Goal: Task Accomplishment & Management: Manage account settings

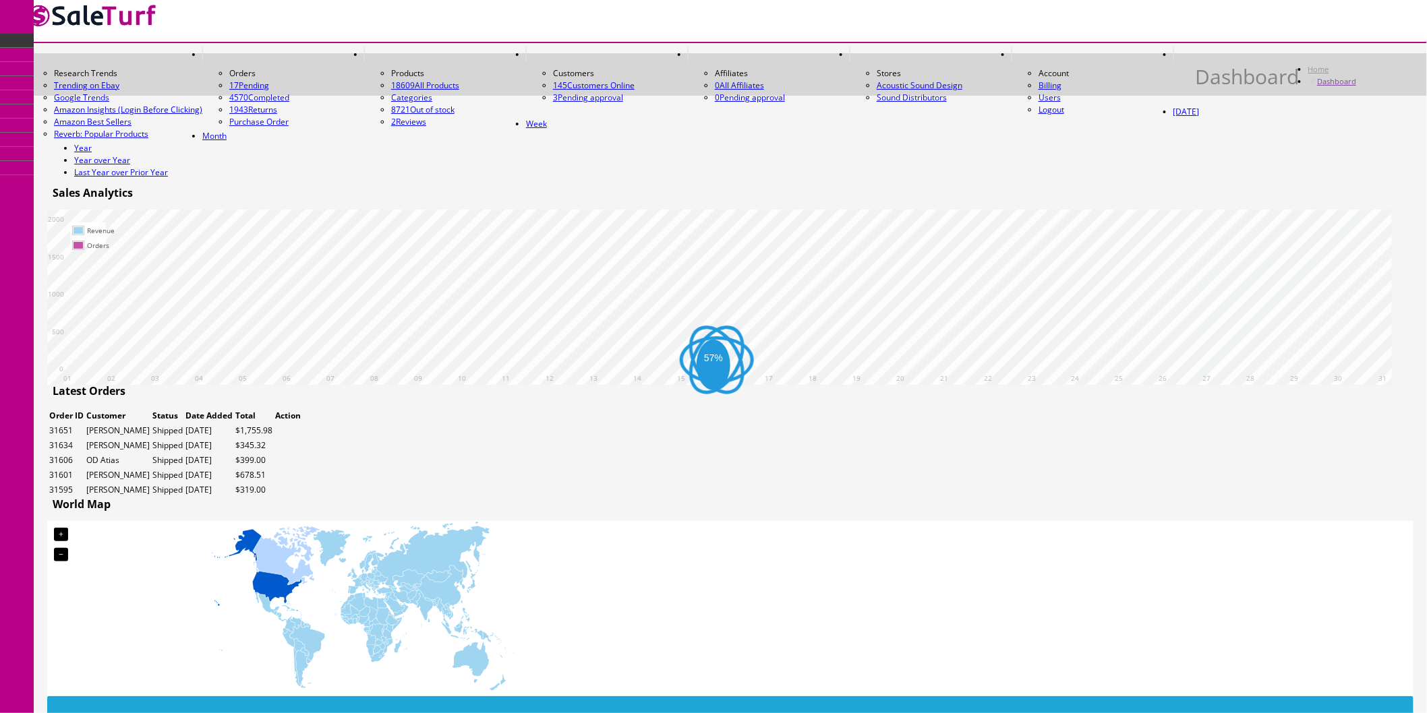
click at [1023, 49] on icon at bounding box center [1023, 54] width 0 height 11
click at [1061, 92] on link "Users" at bounding box center [1050, 97] width 22 height 11
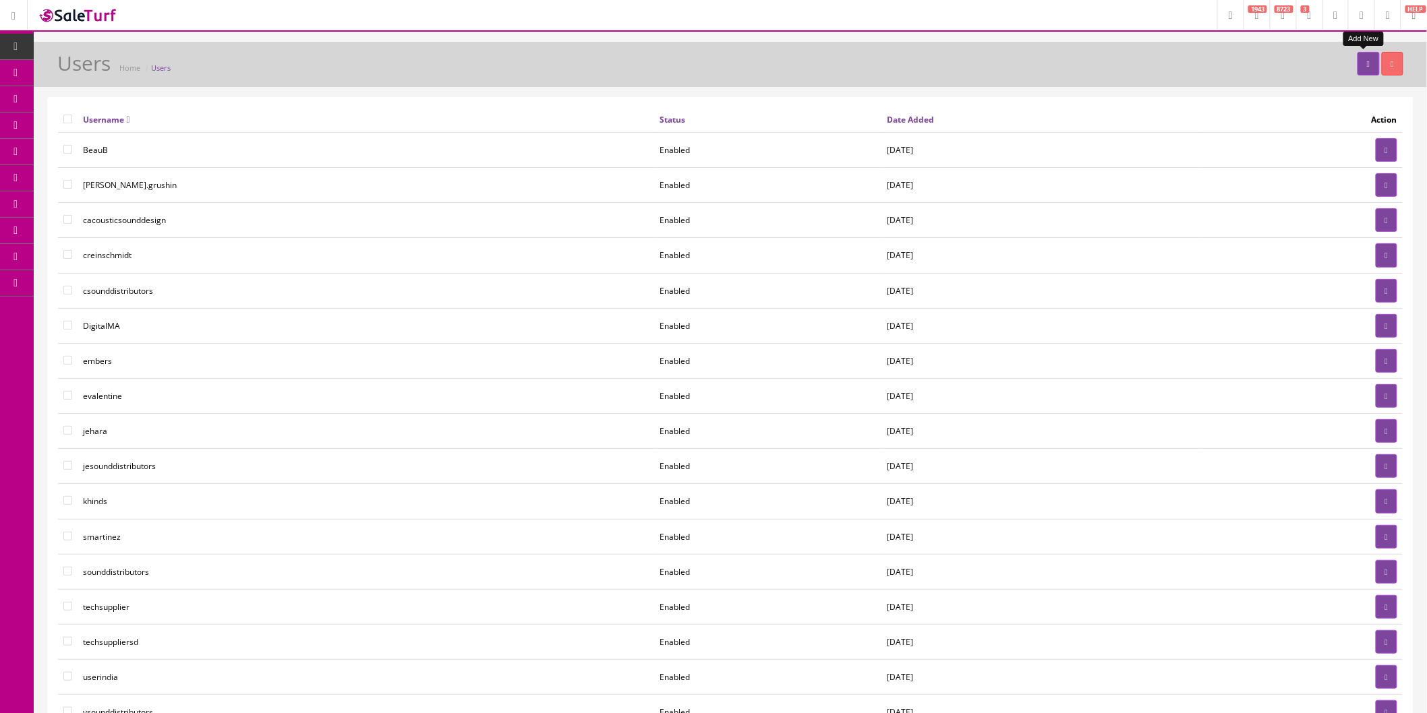
click at [1360, 69] on link at bounding box center [1368, 64] width 22 height 24
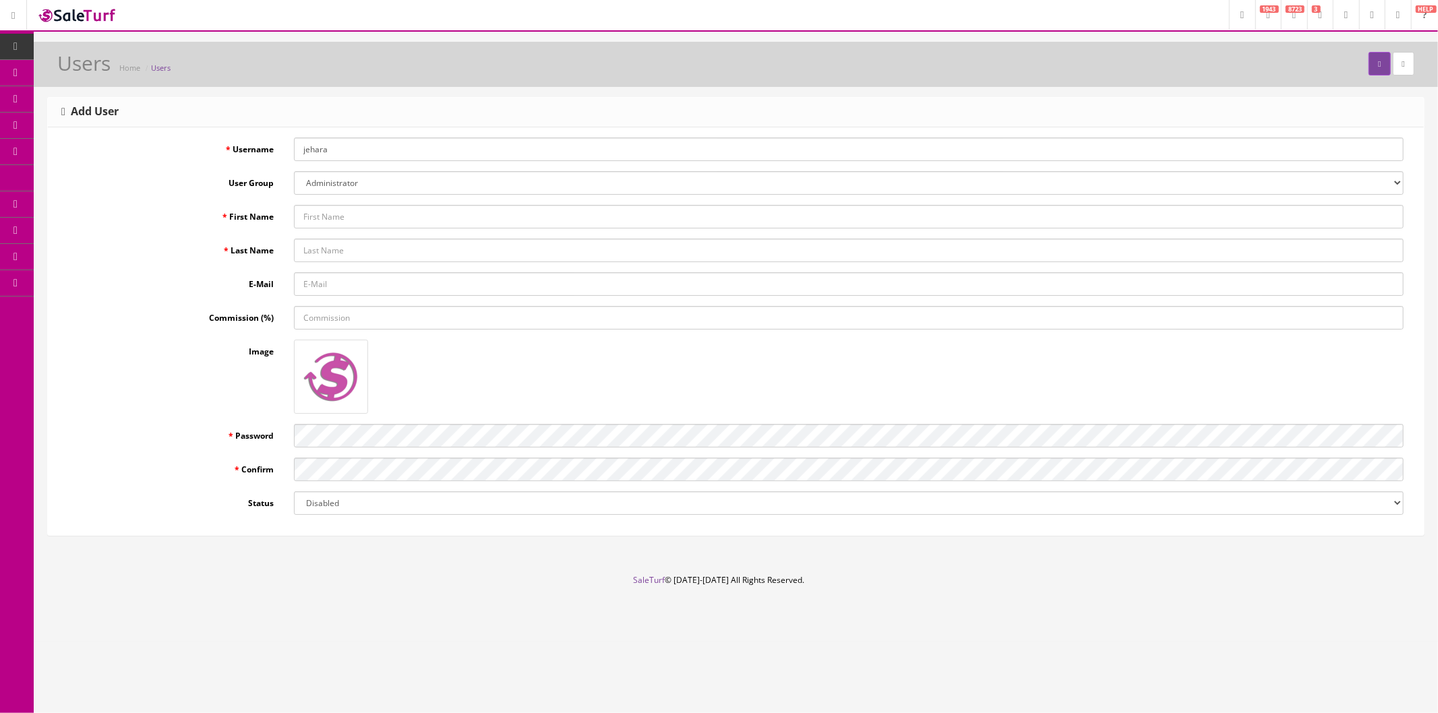
click at [387, 184] on select "Administrator basic codemanager Demonstration POS" at bounding box center [849, 183] width 1110 height 24
click at [357, 146] on input "jehara" at bounding box center [849, 150] width 1110 height 24
drag, startPoint x: 407, startPoint y: 147, endPoint x: 272, endPoint y: 150, distance: 134.9
click at [272, 150] on div "Username jehara" at bounding box center [736, 150] width 1356 height 24
type input "M"
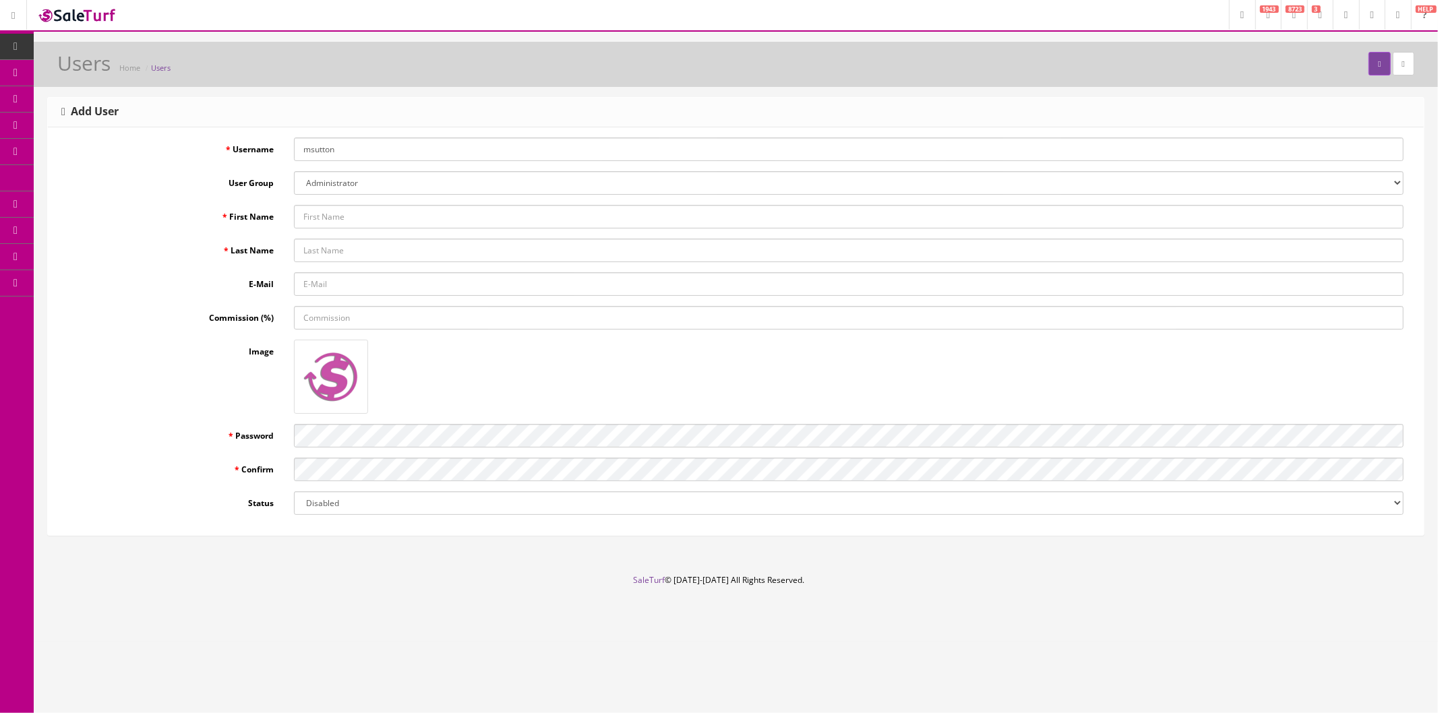
type input "msutton"
click at [399, 213] on input "First Name" at bounding box center [849, 217] width 1110 height 24
type input "Max"
type input "Sutton"
type input "max@acousticsounddesign.com"
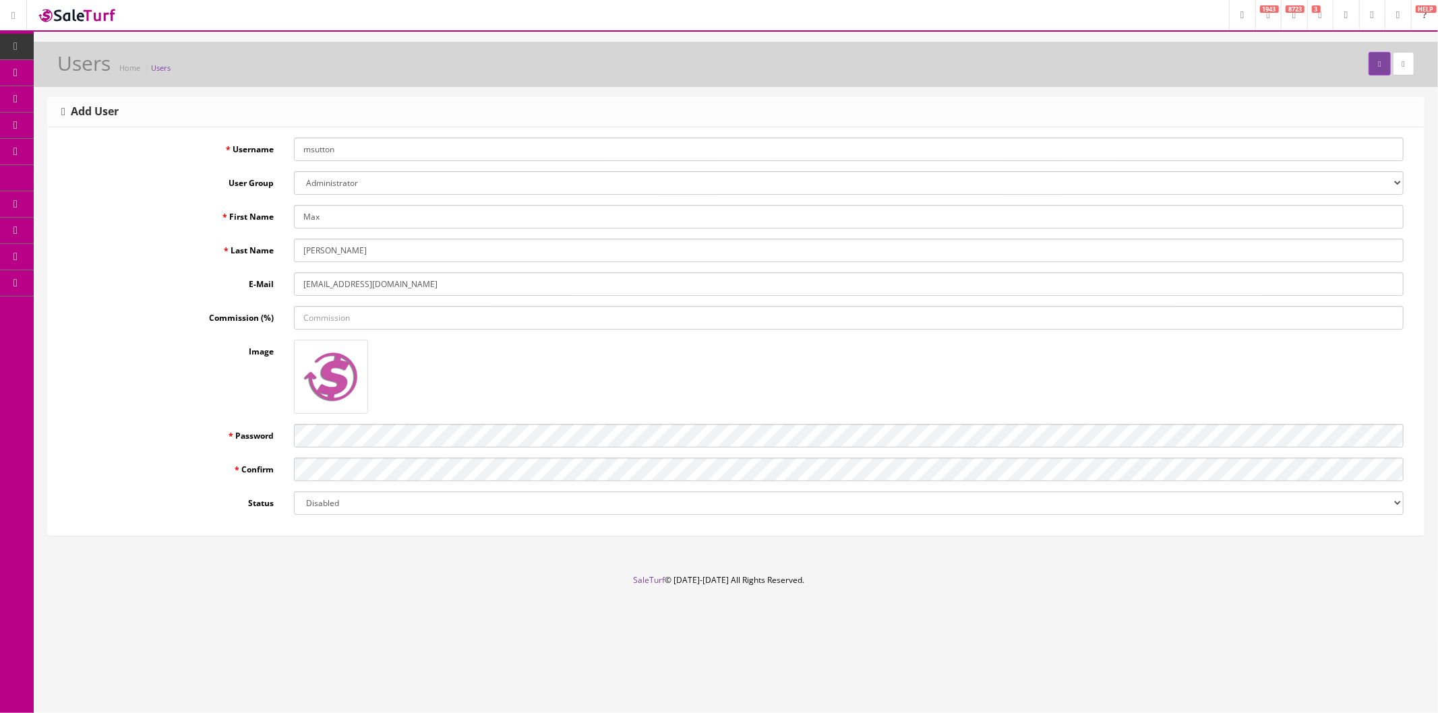
click at [497, 391] on div at bounding box center [849, 377] width 1130 height 74
click at [261, 583] on footer "SaleTurf © 2015-2025 All Rights Reserved." at bounding box center [719, 608] width 1438 height 67
click at [392, 506] on select "Disabled Enabled" at bounding box center [849, 504] width 1110 height 24
select select "1"
click at [294, 492] on select "Disabled Enabled" at bounding box center [849, 504] width 1110 height 24
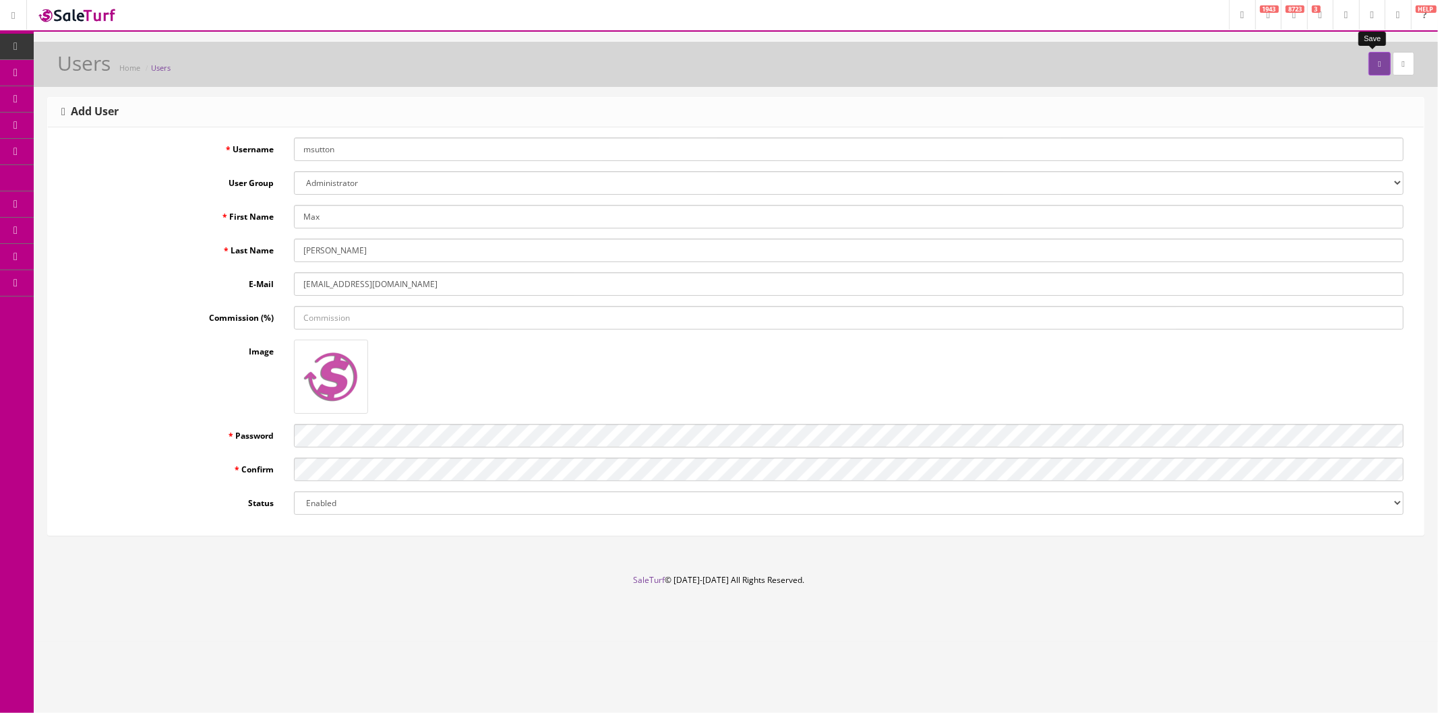
click at [1378, 66] on icon "submit" at bounding box center [1379, 64] width 3 height 8
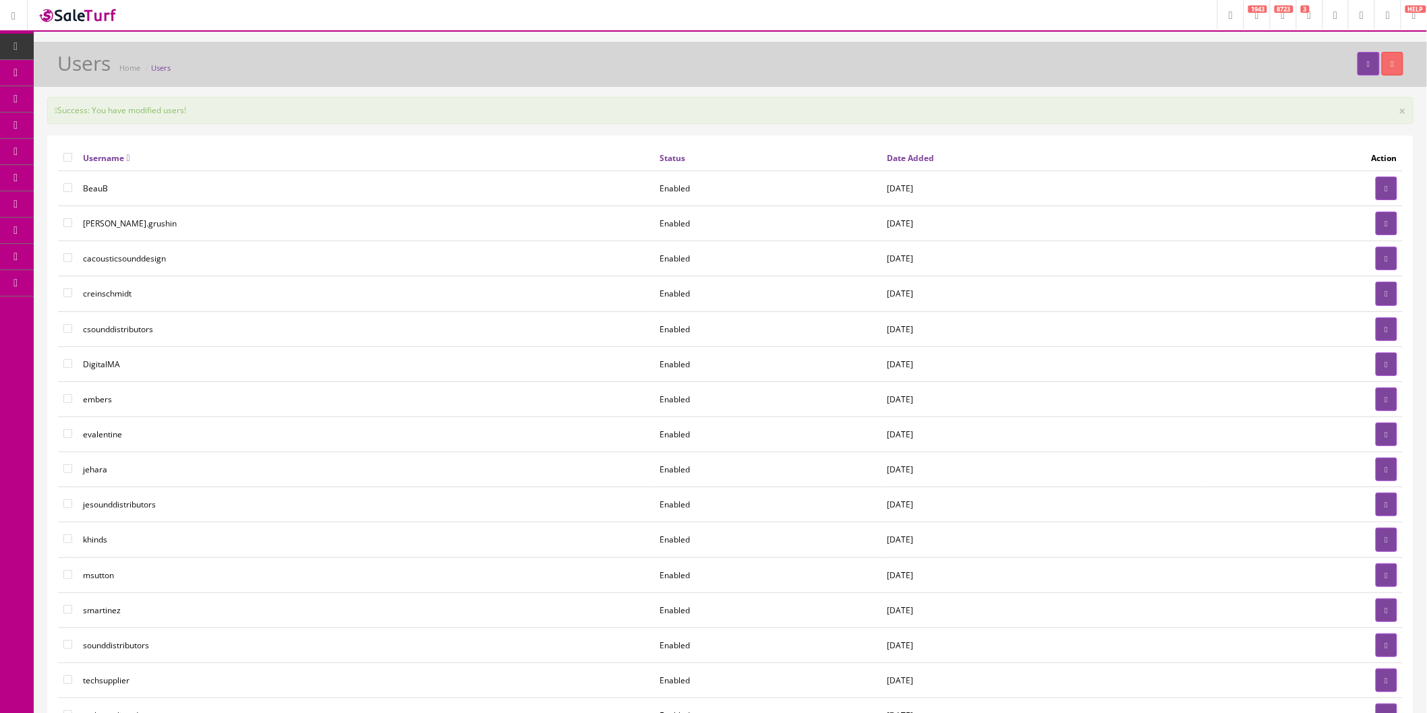
click at [1383, 20] on link at bounding box center [1387, 15] width 26 height 30
click at [1310, 86] on icon at bounding box center [1308, 90] width 4 height 8
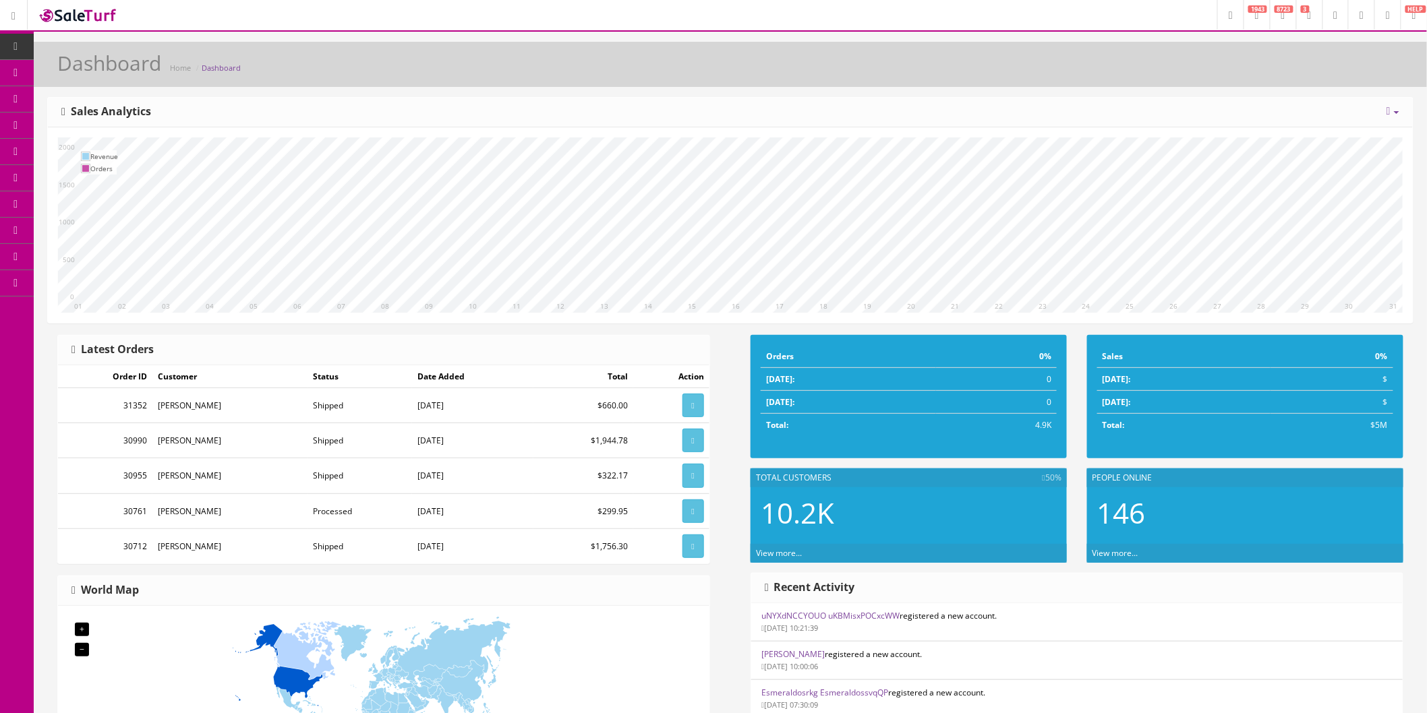
click at [1017, 48] on div "Dashboard Home Dashboard" at bounding box center [730, 64] width 1393 height 45
click at [853, 29] on header "Research Trends Trending on Ebay Google Trends Amazon Insights (Login Before Cl…" at bounding box center [713, 16] width 1427 height 32
click at [1386, 18] on icon at bounding box center [1388, 15] width 4 height 8
click at [1293, 69] on link "Users" at bounding box center [1332, 73] width 135 height 16
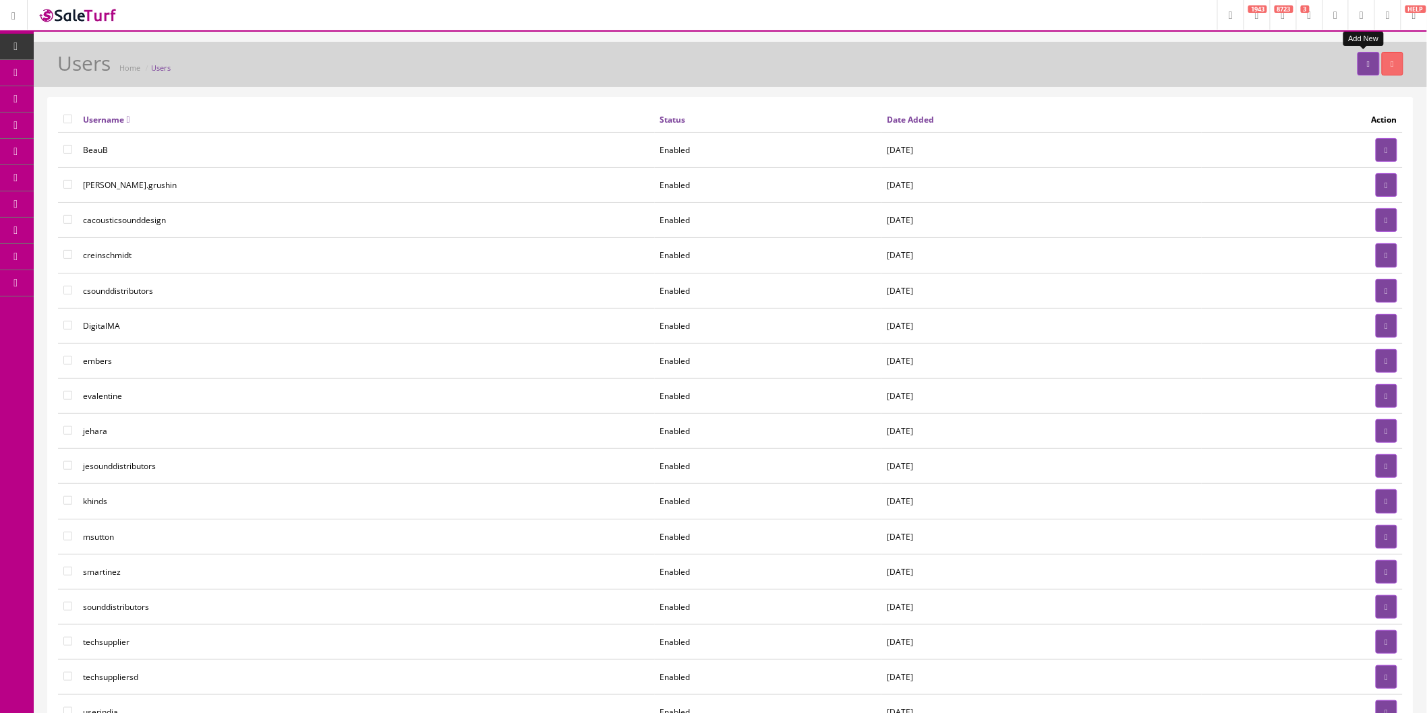
click at [1367, 65] on icon at bounding box center [1368, 64] width 3 height 8
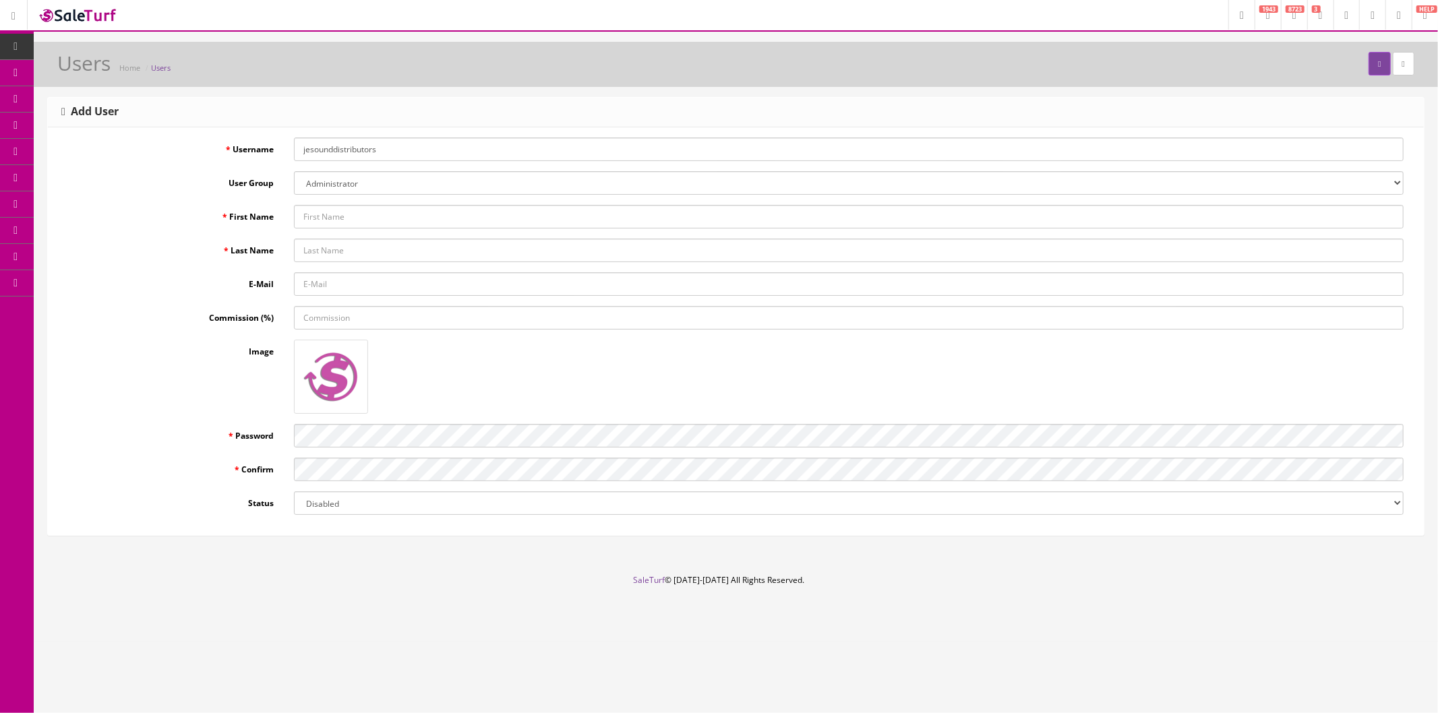
drag, startPoint x: 405, startPoint y: 152, endPoint x: 414, endPoint y: 150, distance: 9.0
click at [405, 152] on input "jesounddistributors" at bounding box center [849, 150] width 1110 height 24
drag, startPoint x: 422, startPoint y: 148, endPoint x: 281, endPoint y: 148, distance: 141.6
click at [281, 148] on div "Username jesounddistributors" at bounding box center [736, 150] width 1356 height 24
drag, startPoint x: 303, startPoint y: 152, endPoint x: 283, endPoint y: 154, distance: 20.3
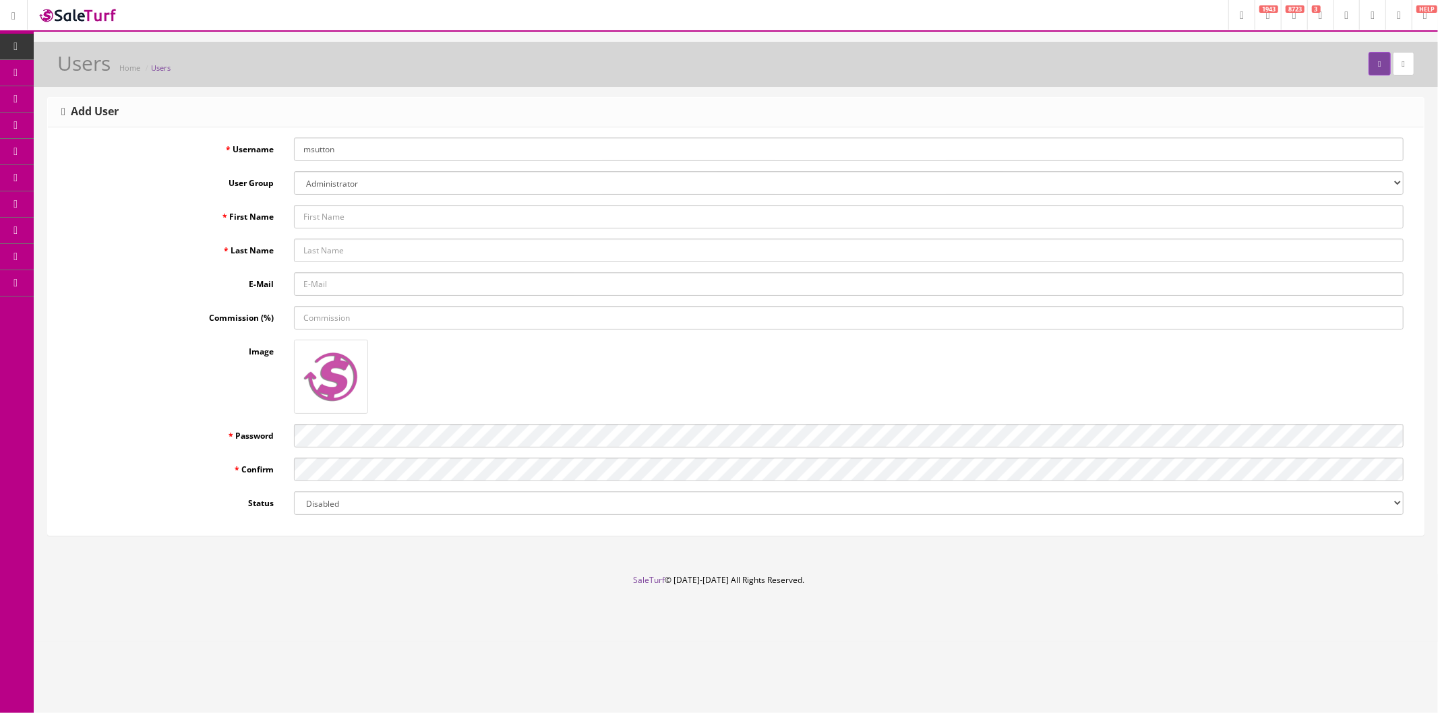
click at [283, 154] on div "Username msutton" at bounding box center [736, 150] width 1356 height 24
type input "maxsutton"
click at [369, 184] on select "Administrator basic codemanager Demonstration POS" at bounding box center [849, 183] width 1110 height 24
click at [294, 171] on select "Administrator basic codemanager Demonstration POS" at bounding box center [849, 183] width 1110 height 24
click at [380, 220] on input "First Name" at bounding box center [849, 217] width 1110 height 24
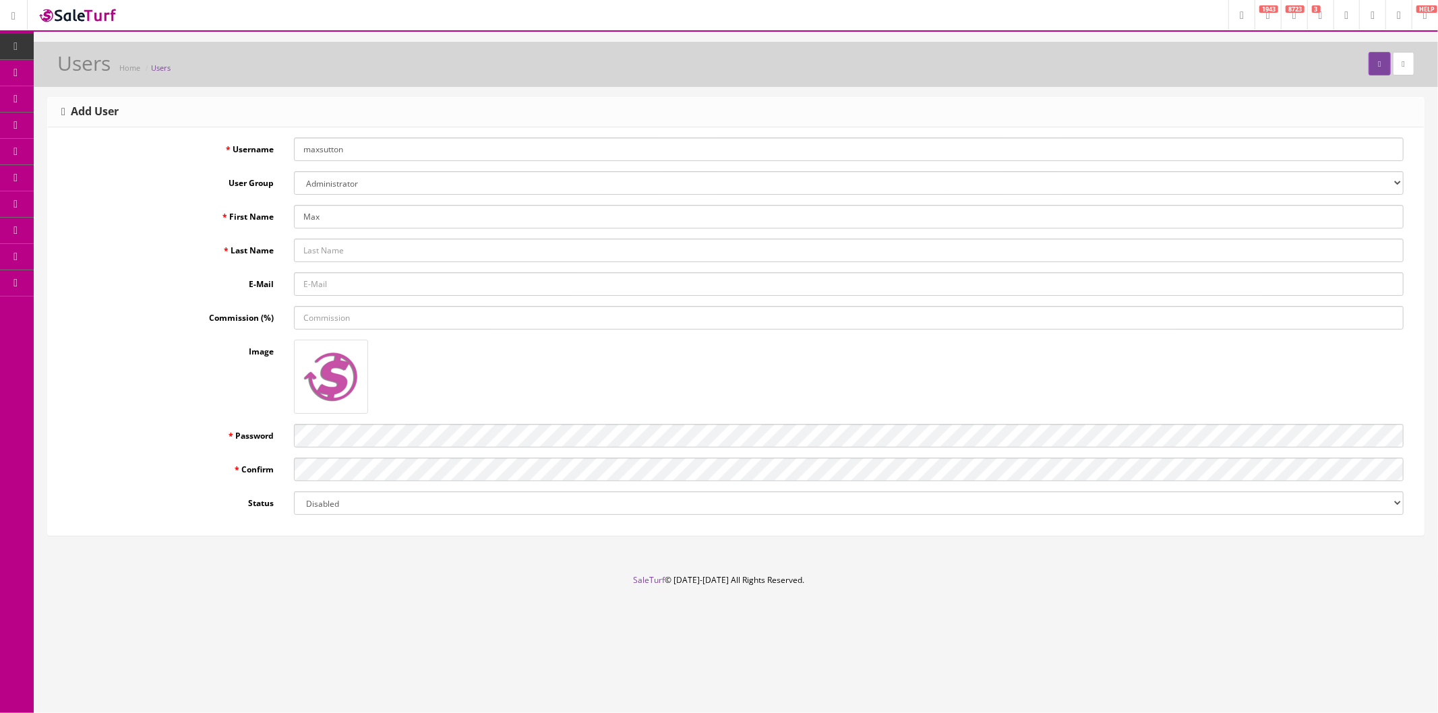
type input "Max"
type input "[PERSON_NAME]"
click at [374, 293] on input "E-Mail" at bounding box center [849, 284] width 1110 height 24
type input "msutton@sounddistributors.com"
click at [237, 452] on form "Username maxsutton User Group Administrator basic codemanager Demonstration POS…" at bounding box center [736, 327] width 1356 height 378
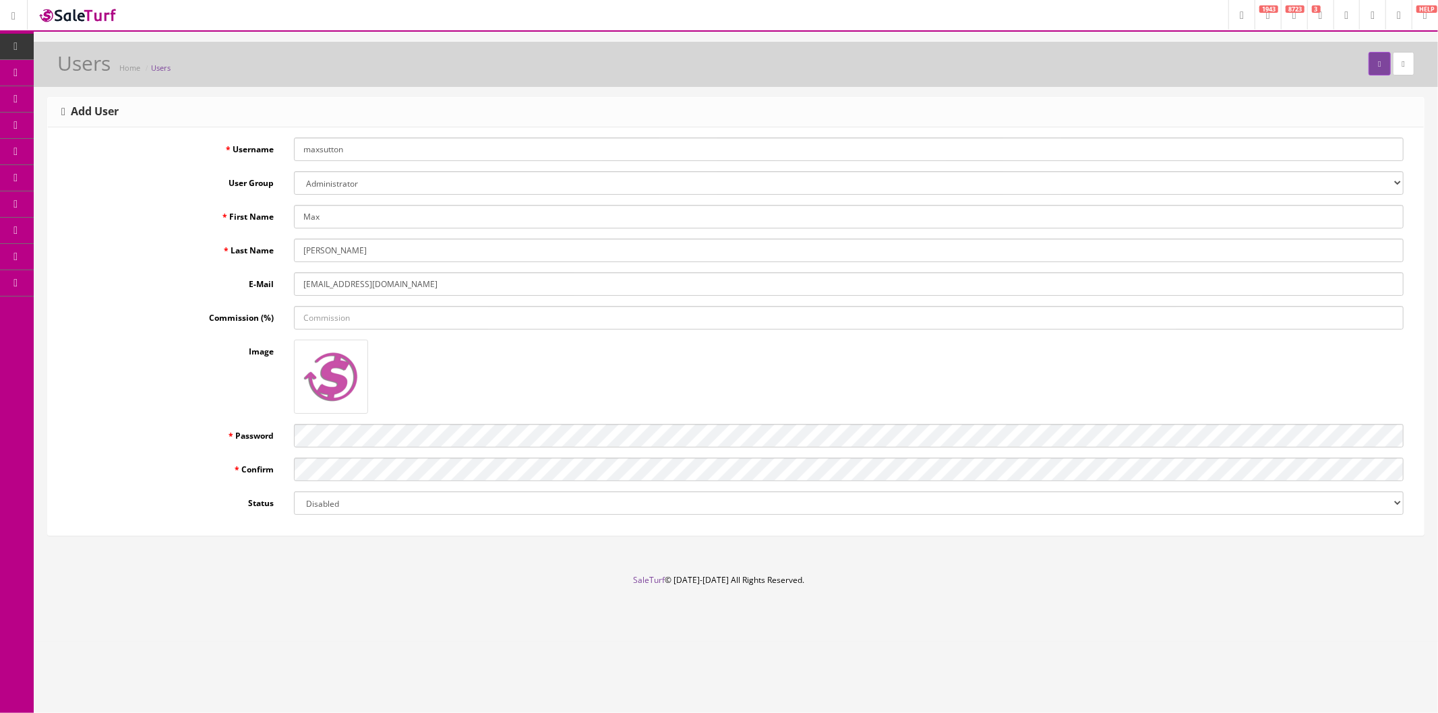
click at [352, 508] on select "Disabled Enabled" at bounding box center [849, 504] width 1110 height 24
select select "1"
click at [294, 492] on select "Disabled Enabled" at bounding box center [849, 504] width 1110 height 24
click at [518, 403] on div at bounding box center [849, 377] width 1130 height 74
click at [1378, 66] on icon "submit" at bounding box center [1379, 64] width 3 height 8
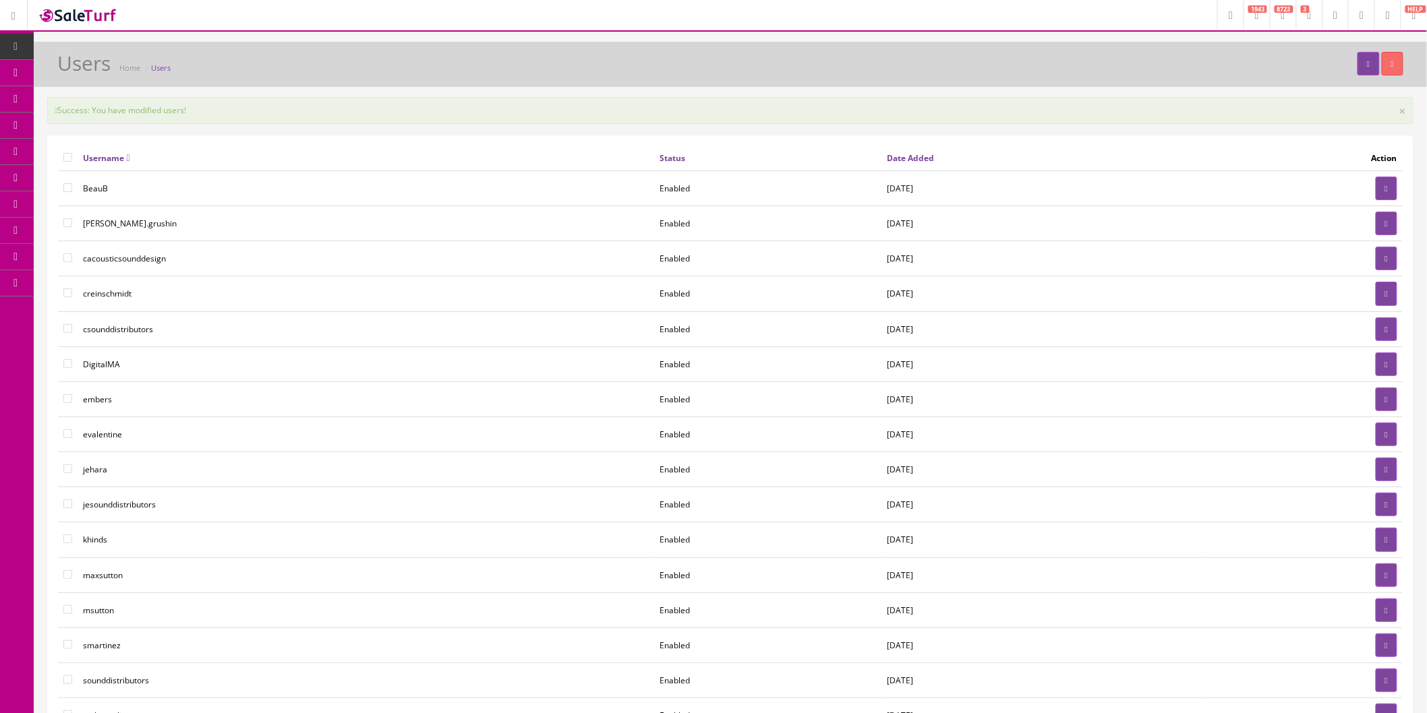
click at [1391, 17] on link at bounding box center [1387, 15] width 26 height 30
click at [1304, 92] on link "Logout" at bounding box center [1332, 89] width 135 height 16
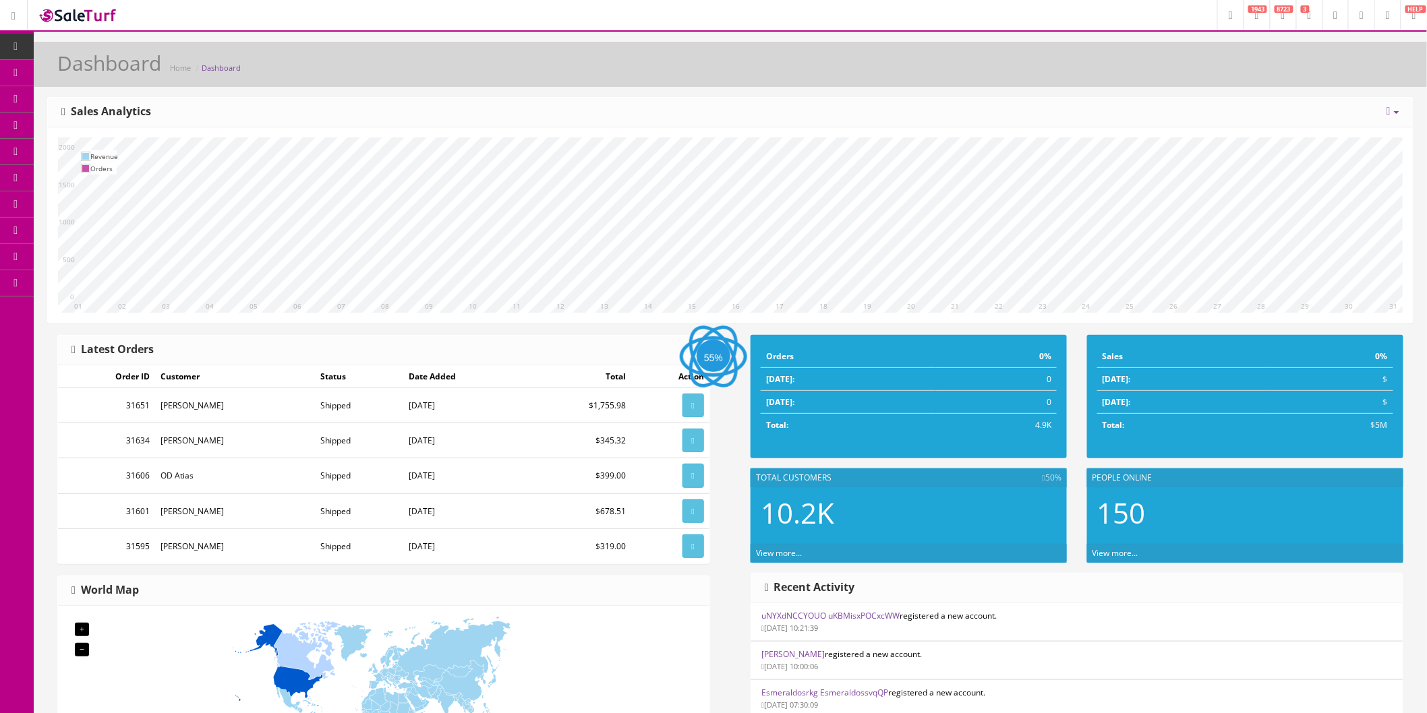
click at [1386, 12] on icon at bounding box center [1388, 15] width 4 height 8
click at [1297, 70] on link "Users" at bounding box center [1332, 73] width 135 height 16
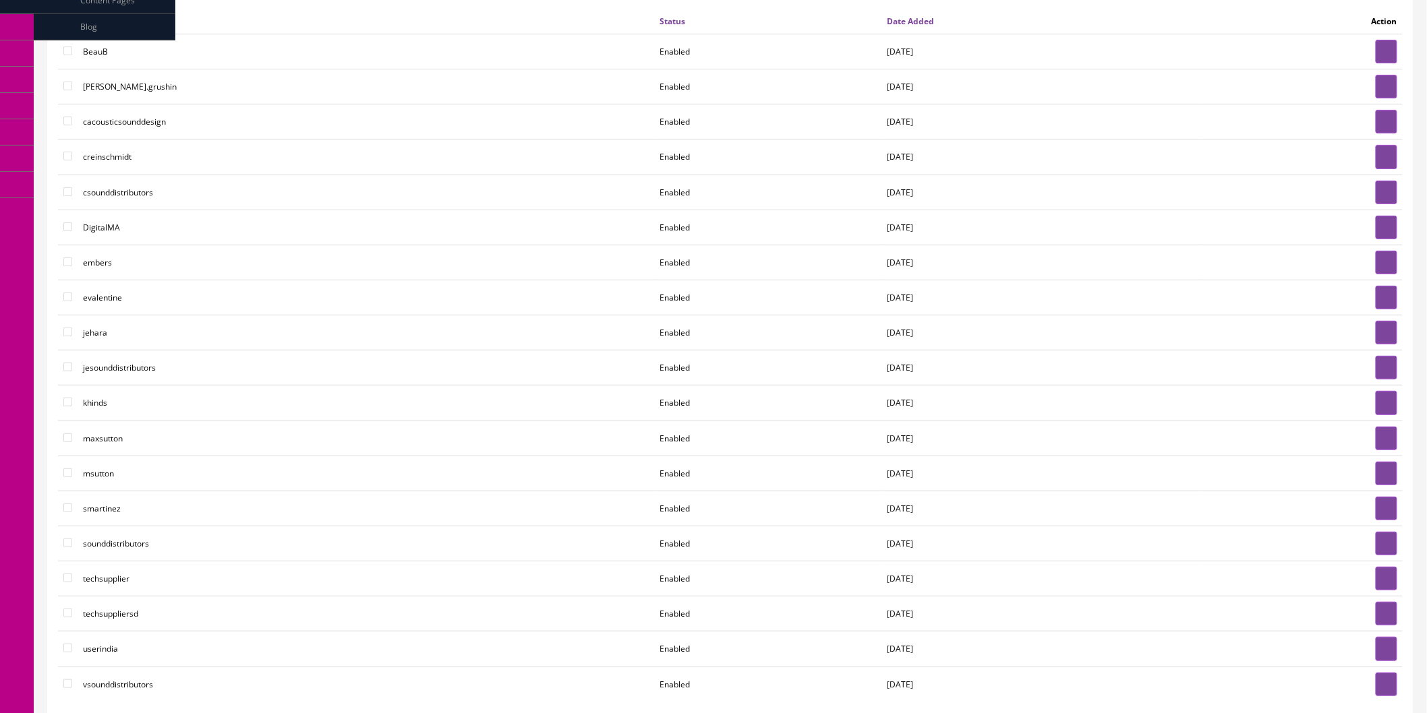
scroll to position [229, 0]
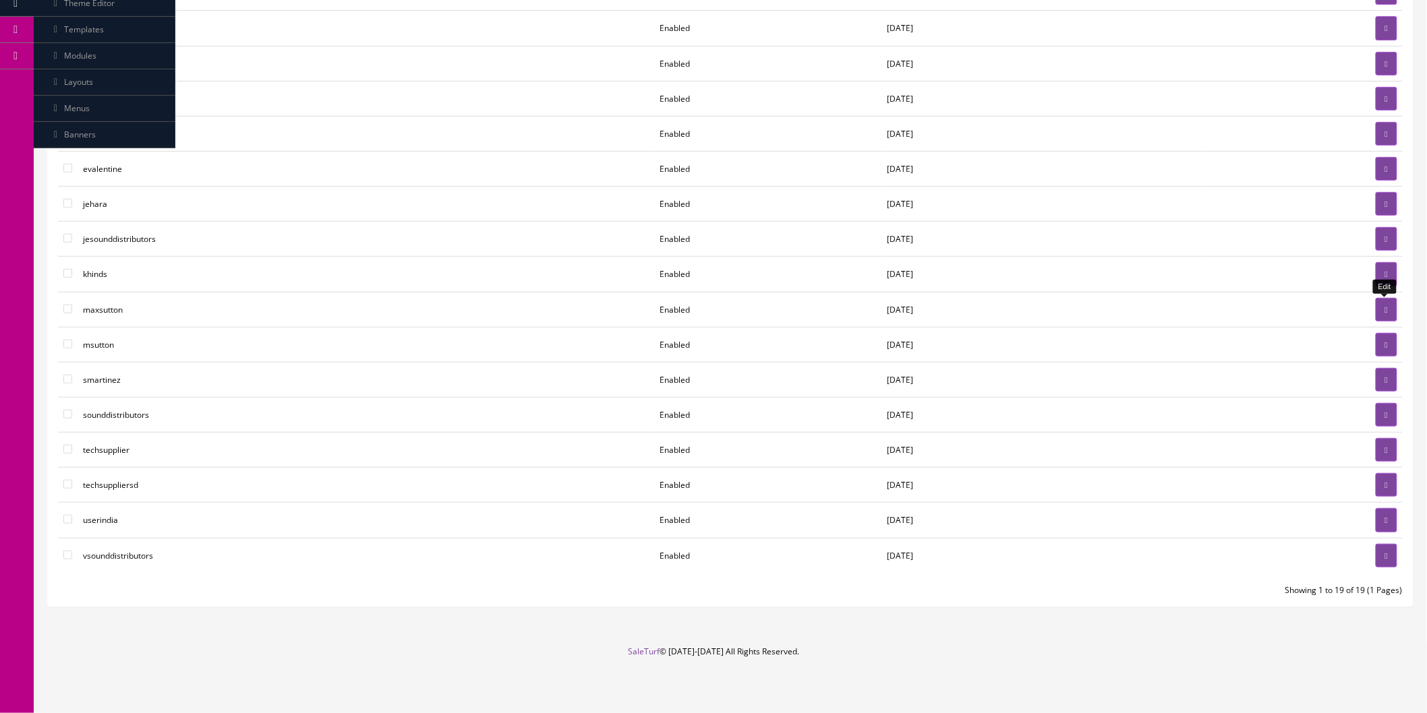
click at [1391, 313] on link at bounding box center [1387, 310] width 22 height 24
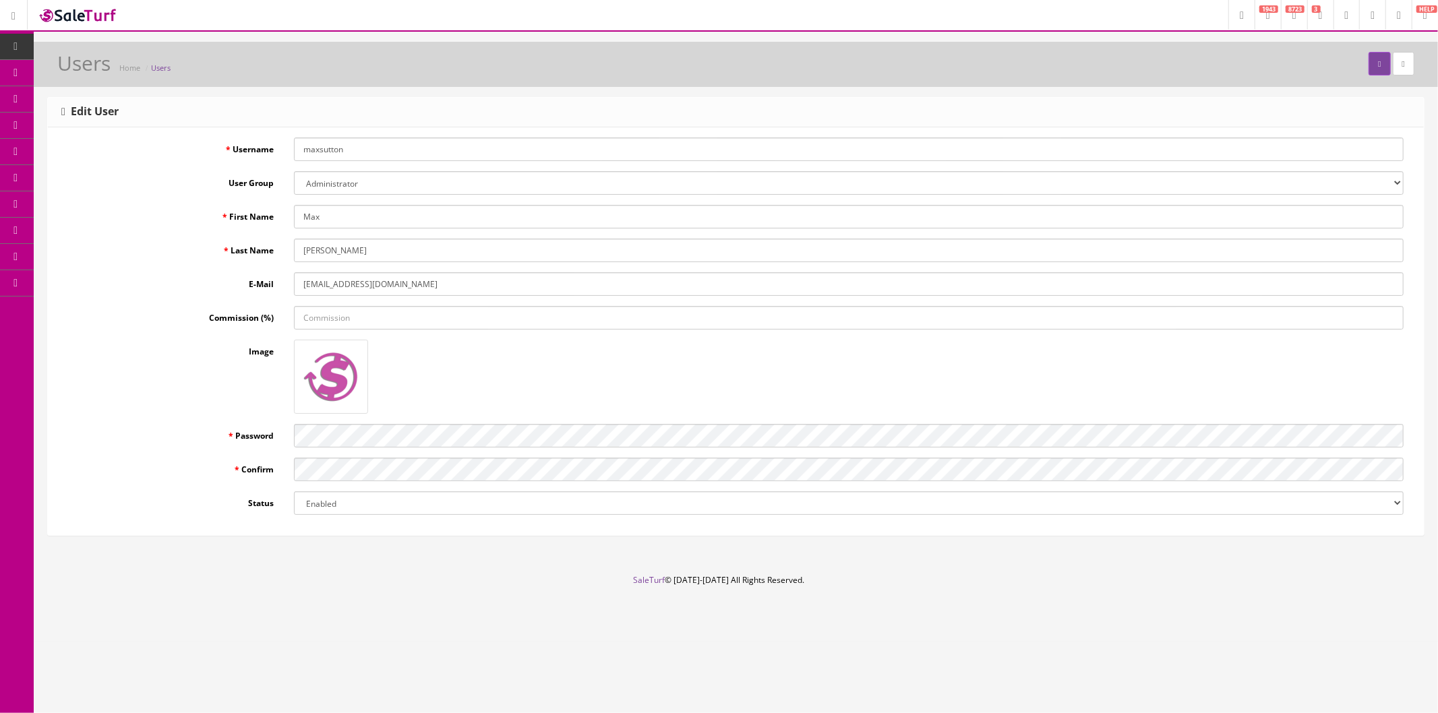
click at [307, 606] on footer "SaleTurf © [DATE]-[DATE] All Rights Reserved." at bounding box center [719, 608] width 1438 height 67
click at [1378, 65] on icon "submit" at bounding box center [1379, 64] width 3 height 8
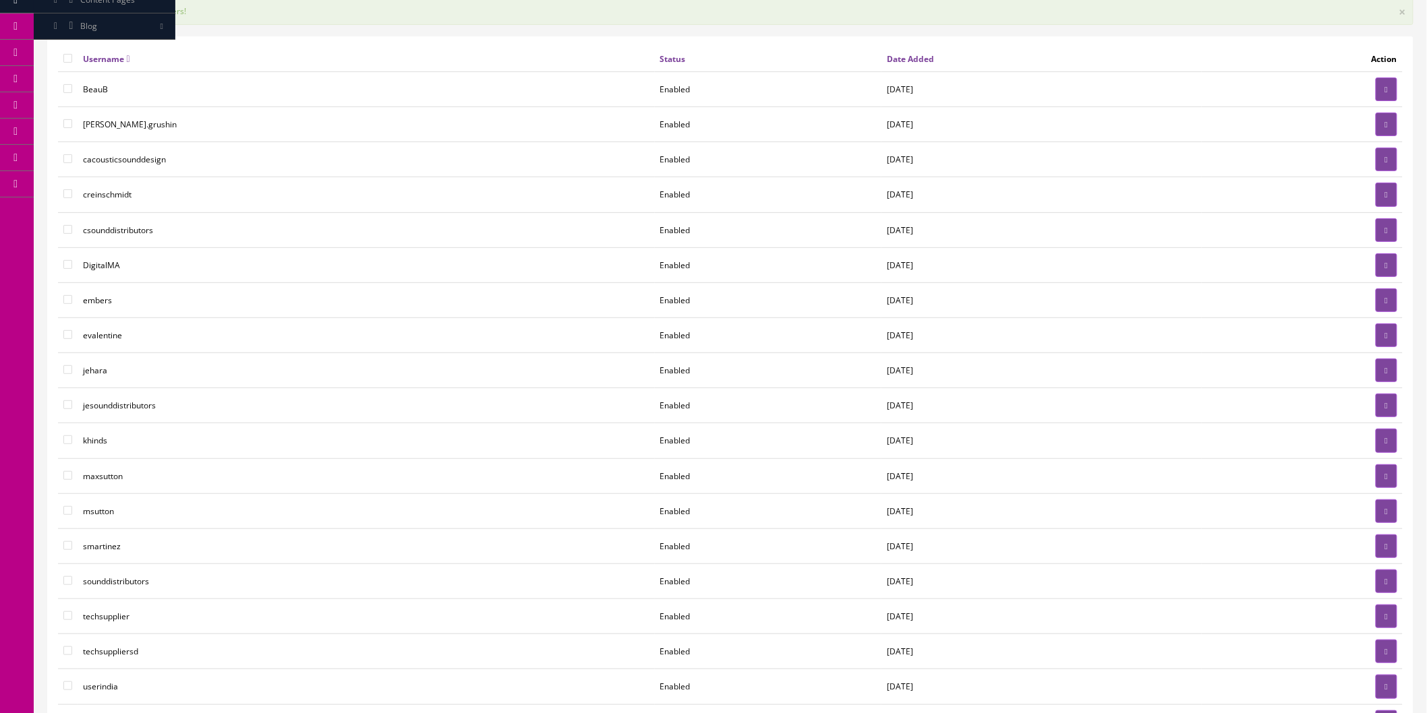
scroll to position [150, 0]
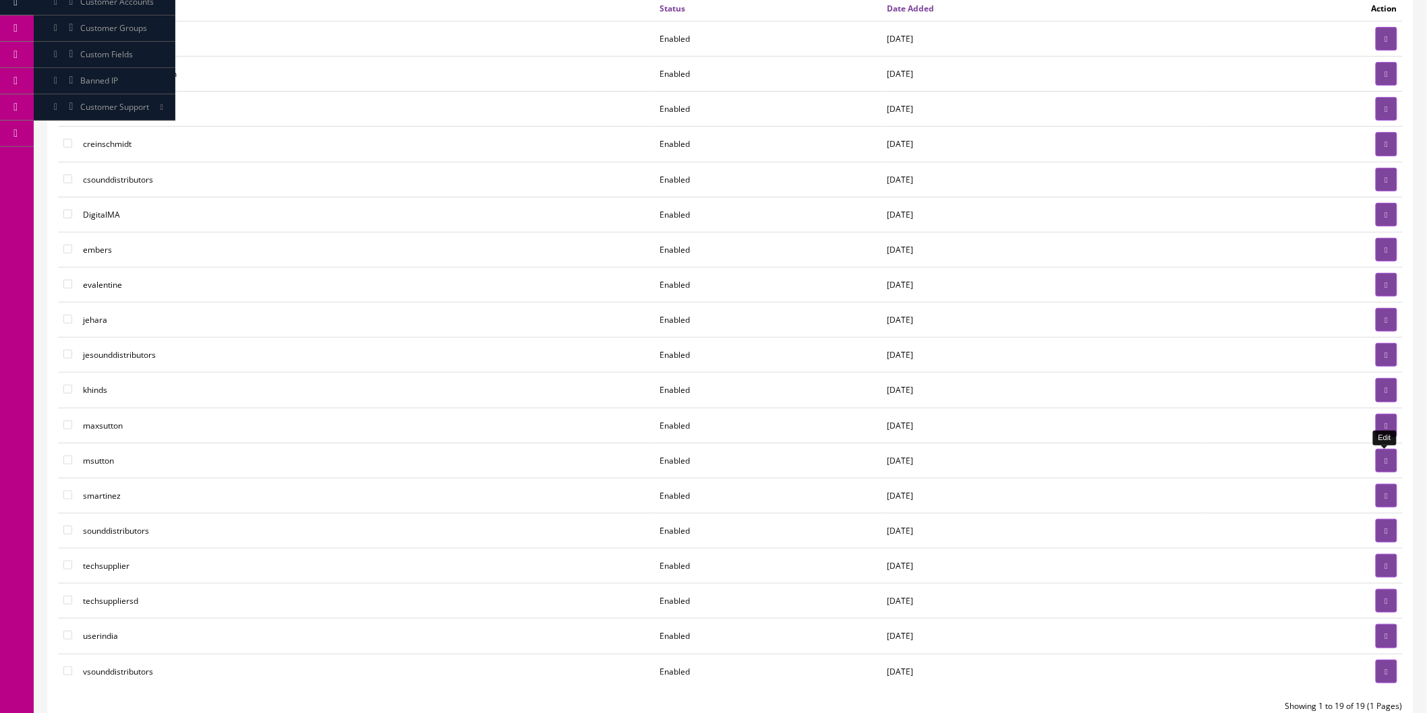
click at [1384, 452] on link at bounding box center [1387, 461] width 22 height 24
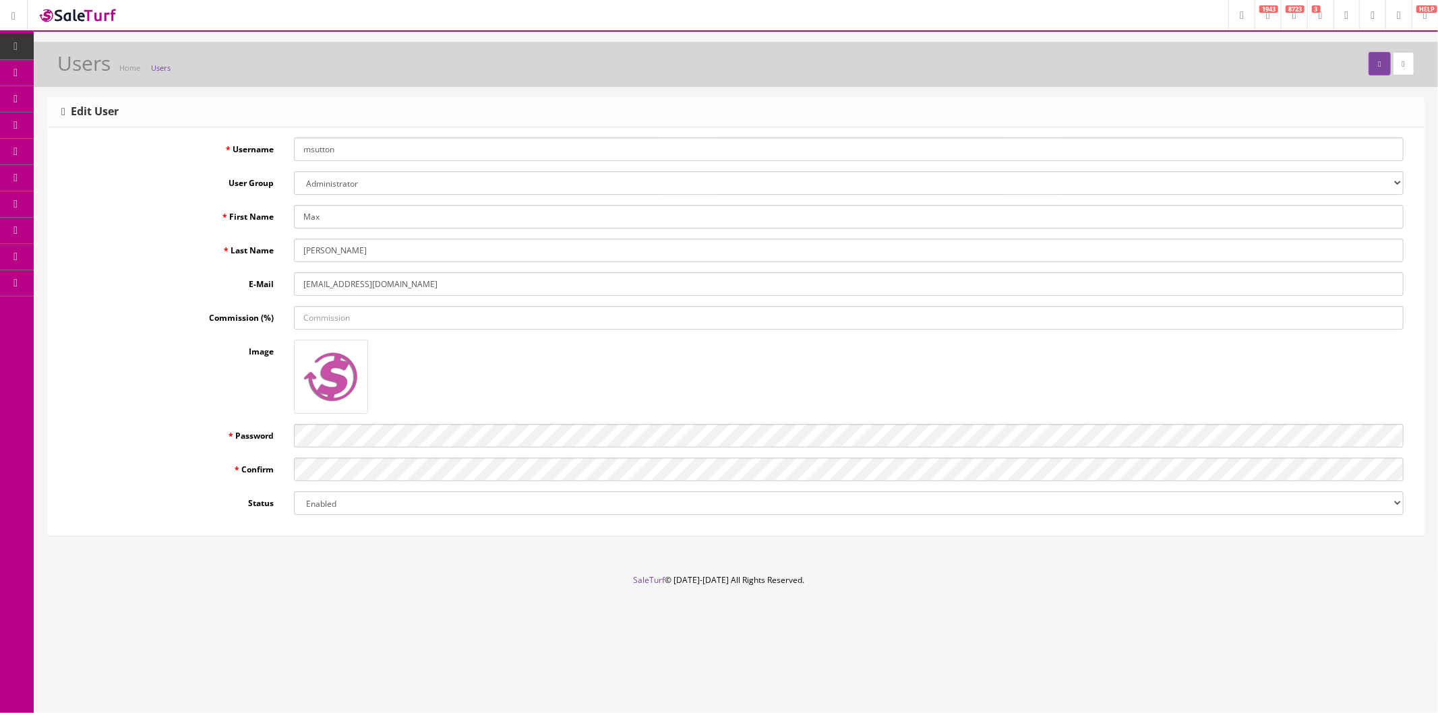
click at [300, 589] on footer "SaleTurf © 2015-2025 All Rights Reserved." at bounding box center [719, 608] width 1438 height 67
click at [1377, 67] on button "submit" at bounding box center [1380, 64] width 22 height 24
